Goal: Information Seeking & Learning: Learn about a topic

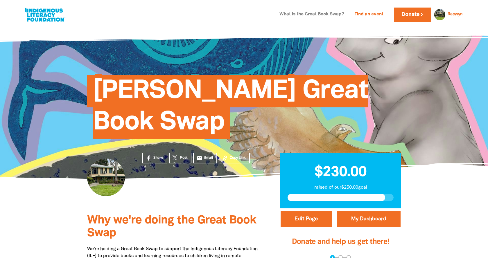
click at [310, 15] on link "What is the Great Book Swap?" at bounding box center [311, 14] width 71 height 9
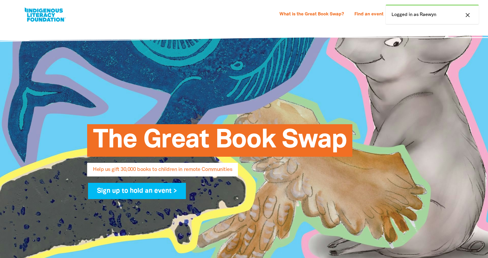
select select "AU"
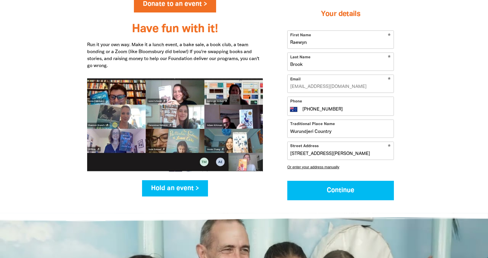
scroll to position [723, 0]
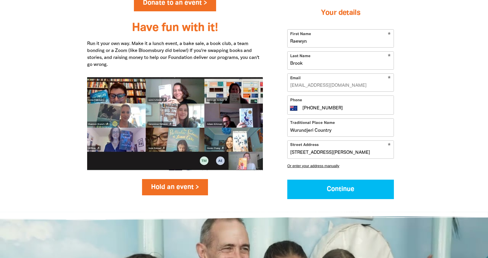
click at [166, 183] on link "Hold an event >" at bounding box center [175, 187] width 66 height 16
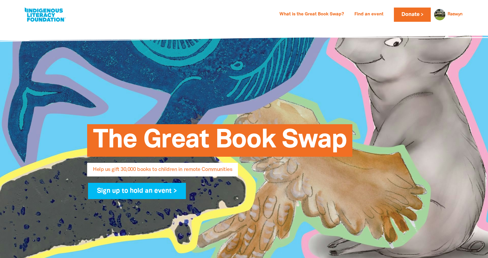
select select "AU"
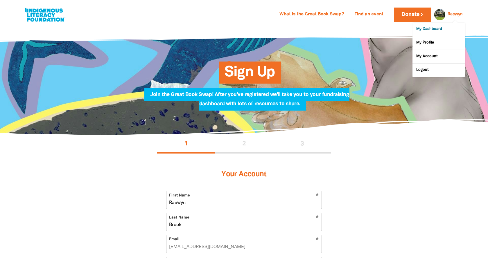
click at [444, 33] on link "My Dashboard" at bounding box center [438, 29] width 52 height 13
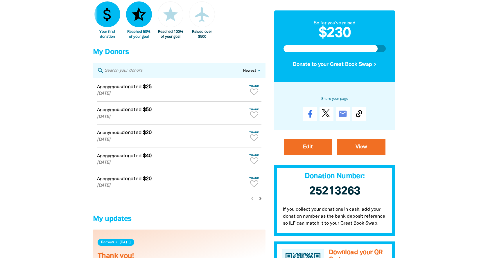
scroll to position [248, 0]
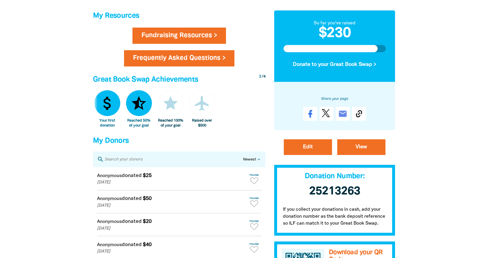
click at [177, 61] on link "Frequently Asked Questions >" at bounding box center [179, 58] width 111 height 16
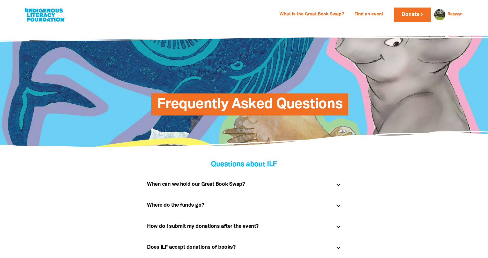
scroll to position [59, 0]
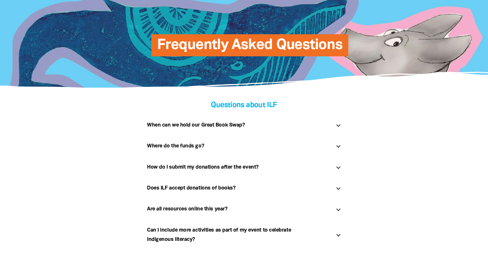
click at [337, 167] on div at bounding box center [338, 167] width 4 height 4
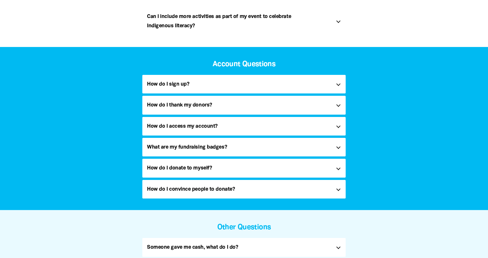
scroll to position [296, 0]
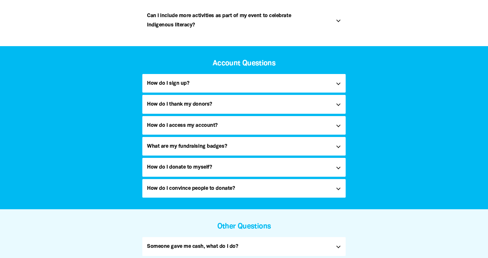
click at [335, 165] on div "How do I donate to myself? link" at bounding box center [243, 167] width 203 height 19
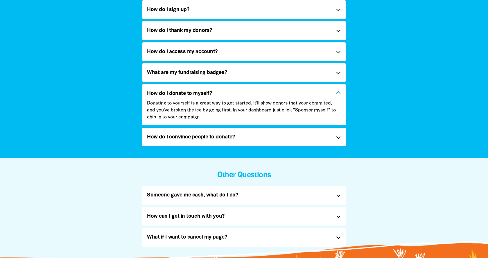
scroll to position [385, 0]
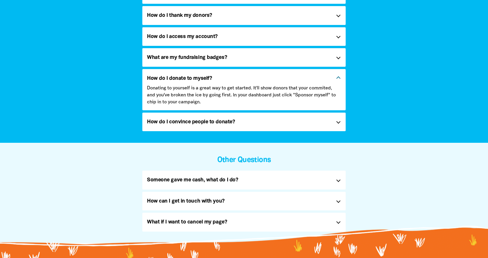
click at [333, 180] on div "Someone gave me cash, what do I do? link" at bounding box center [243, 180] width 203 height 19
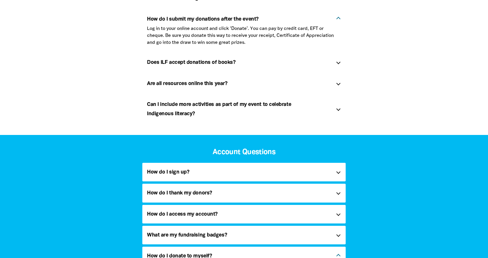
scroll to position [118, 0]
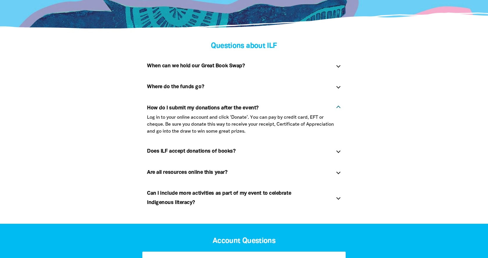
click at [338, 91] on div "Where do the funds go? link" at bounding box center [243, 86] width 203 height 19
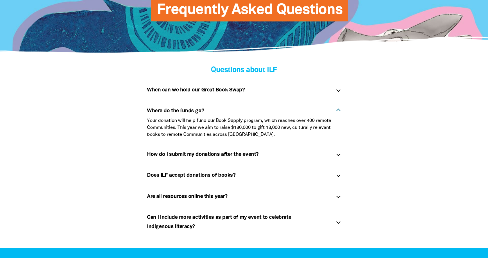
scroll to position [89, 0]
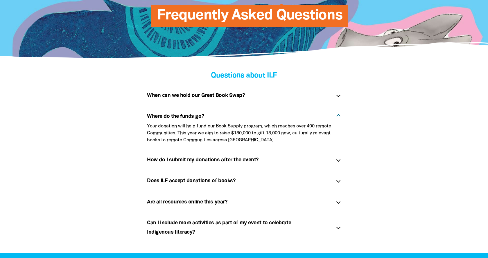
click at [337, 180] on div at bounding box center [338, 180] width 4 height 4
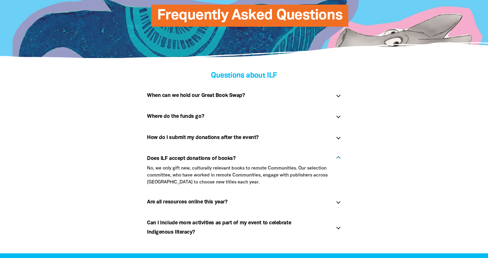
click at [336, 201] on div "Are all resources online this year? link" at bounding box center [243, 202] width 203 height 19
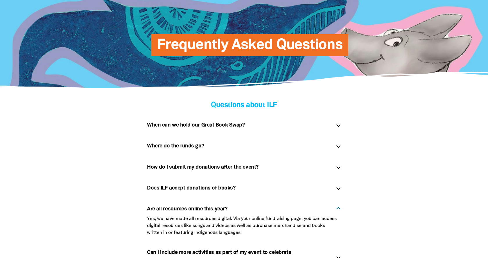
scroll to position [0, 0]
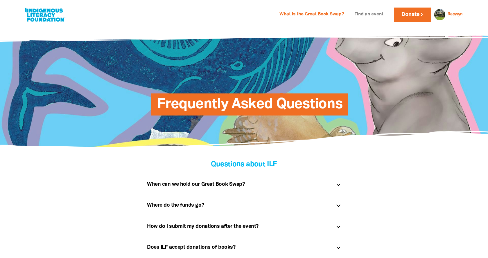
click at [351, 16] on link "Find an event" at bounding box center [369, 14] width 36 height 9
